Goal: Task Accomplishment & Management: Use online tool/utility

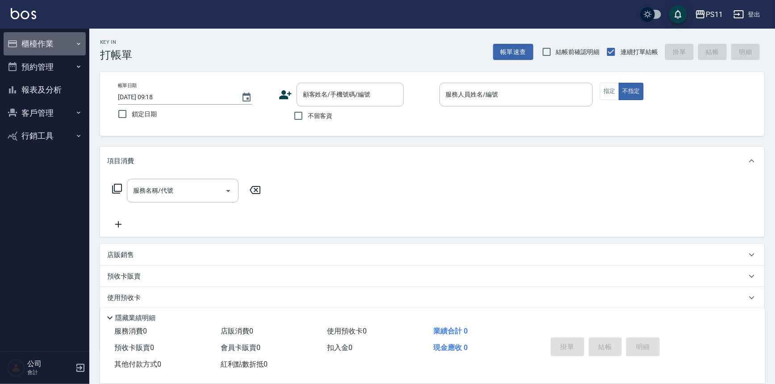
click at [45, 51] on button "櫃檯作業" at bounding box center [45, 43] width 82 height 23
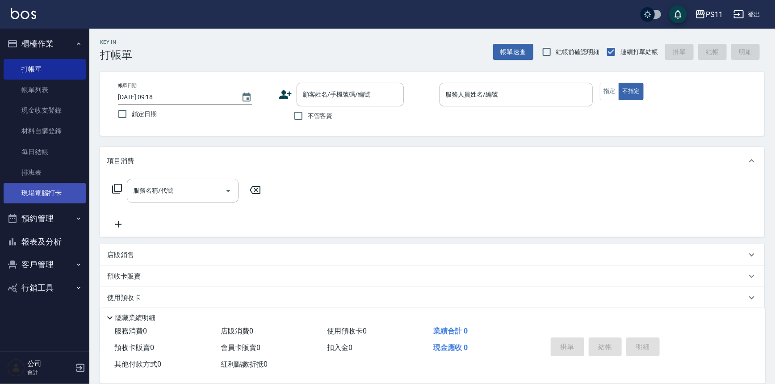
click at [59, 188] on link "現場電腦打卡" at bounding box center [45, 193] width 82 height 21
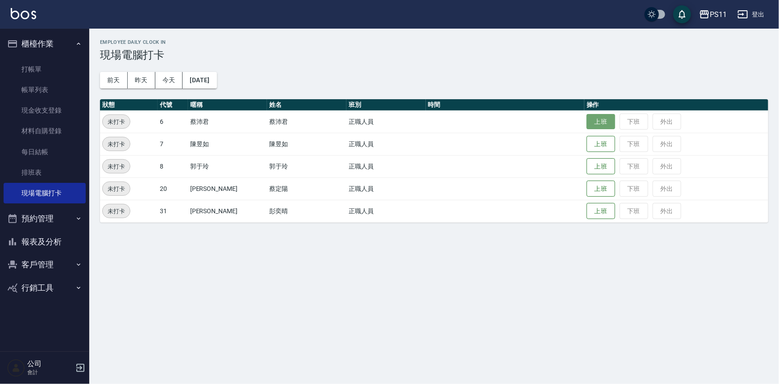
click at [587, 123] on button "上班" at bounding box center [601, 122] width 29 height 16
click at [587, 169] on button "上班" at bounding box center [601, 167] width 29 height 16
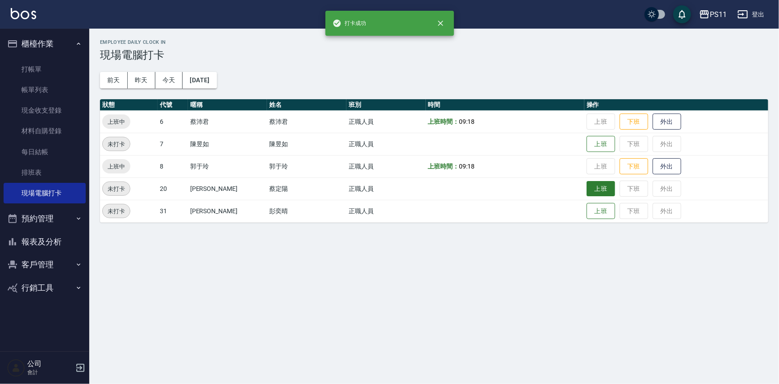
click at [587, 191] on button "上班" at bounding box center [601, 189] width 29 height 16
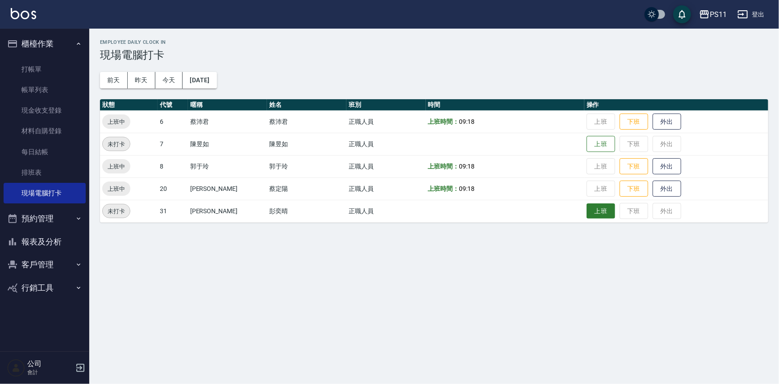
click at [591, 209] on button "上班" at bounding box center [601, 211] width 29 height 16
click at [596, 145] on button "上班" at bounding box center [601, 144] width 29 height 16
